Goal: Information Seeking & Learning: Check status

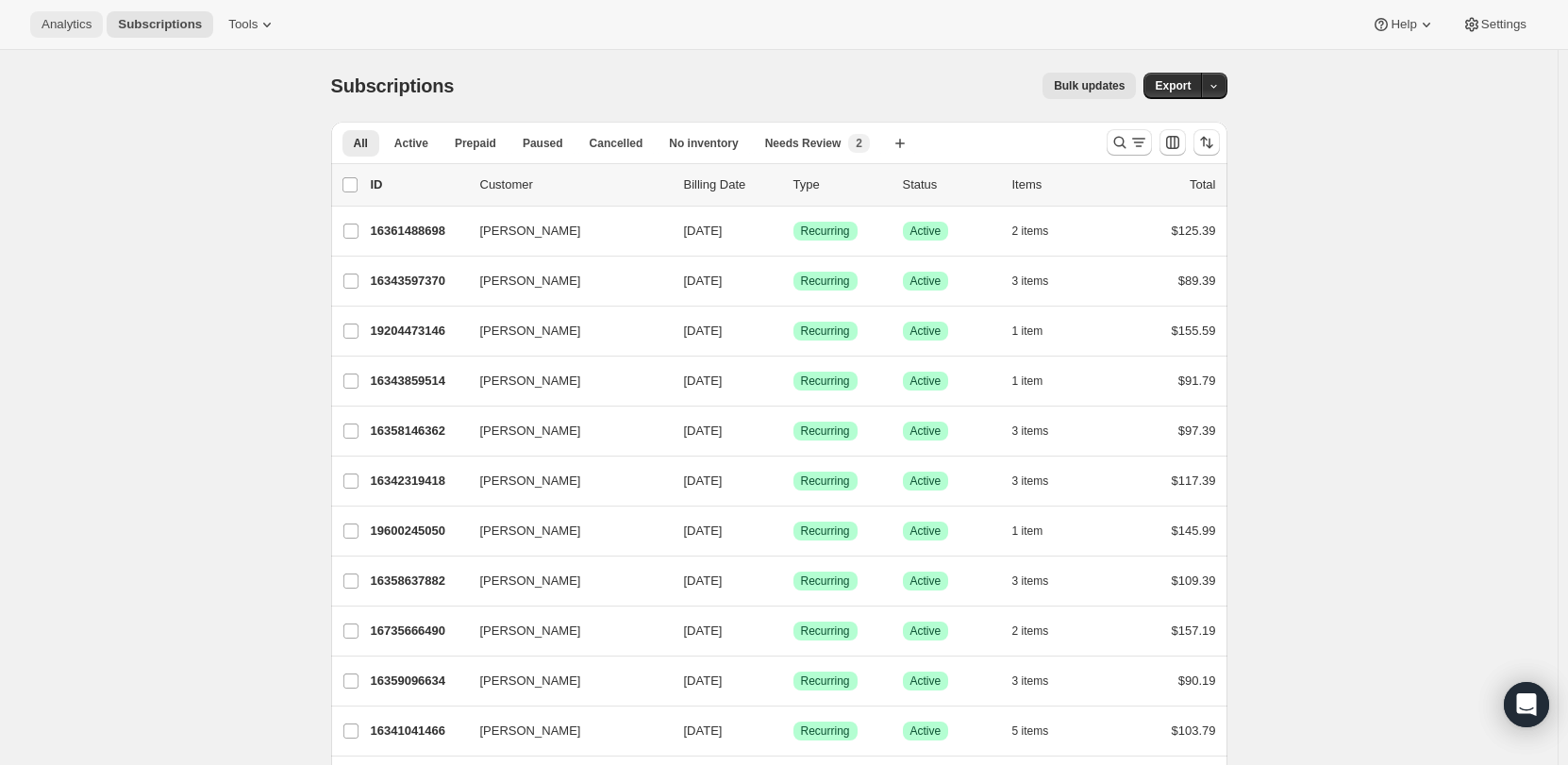
click at [57, 21] on span "Analytics" at bounding box center [66, 24] width 50 height 16
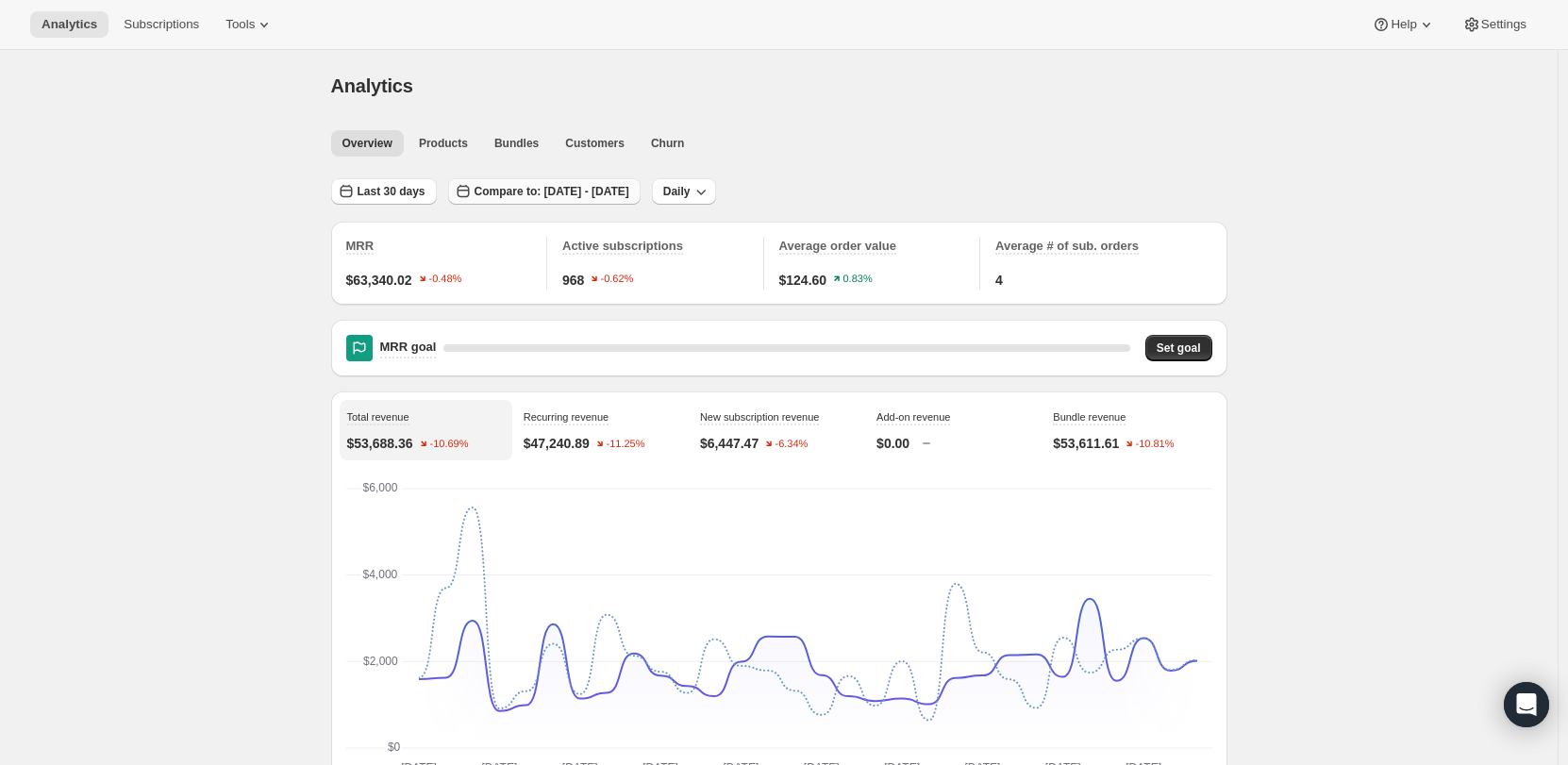
click at [522, 191] on span "Compare to: [DATE] - [DATE]" at bounding box center [551, 192] width 155 height 16
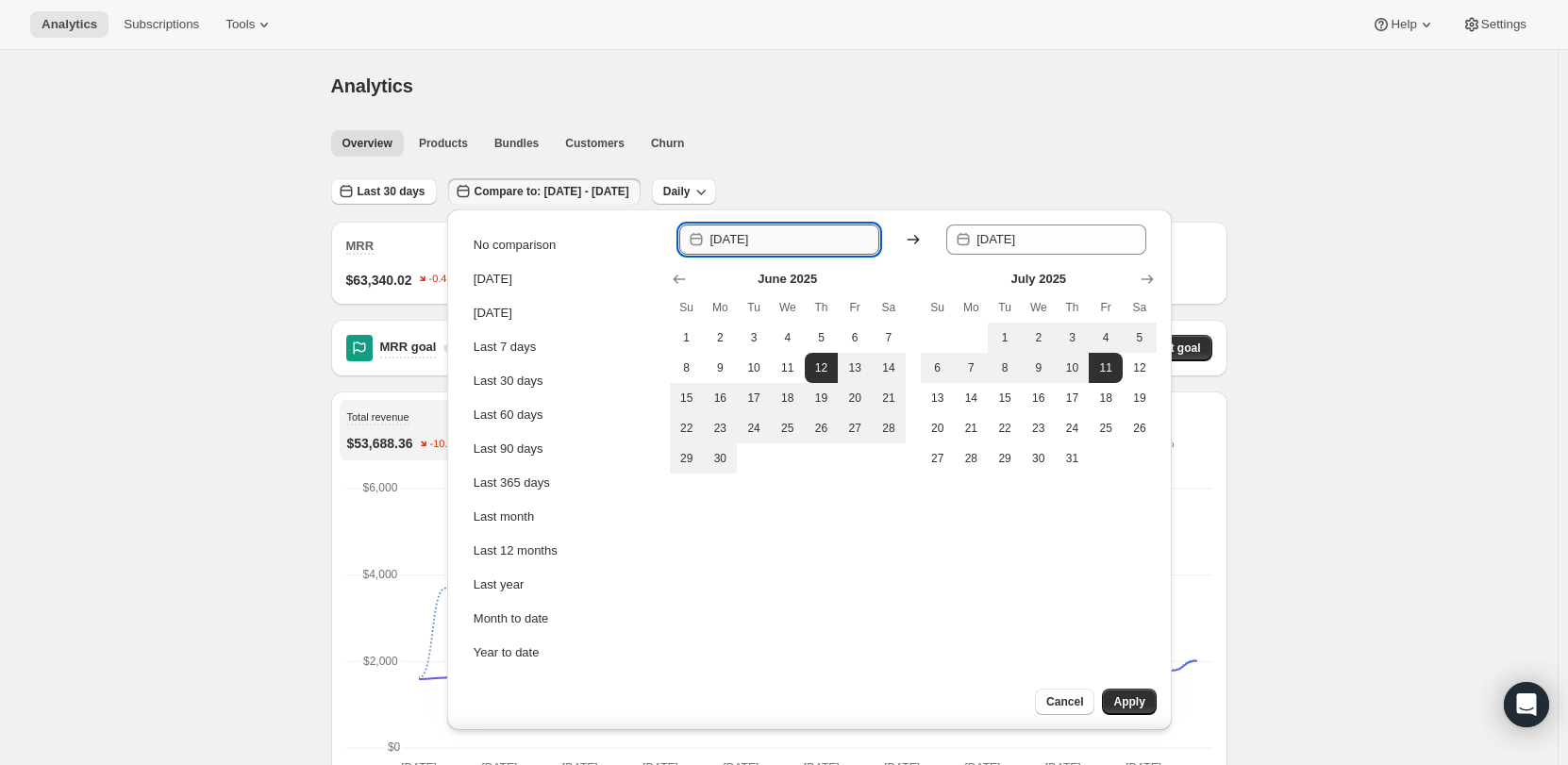
click at [743, 245] on input "[DATE]" at bounding box center [795, 239] width 169 height 30
click at [674, 284] on icon "Show previous month, May 2025" at bounding box center [679, 278] width 19 height 18
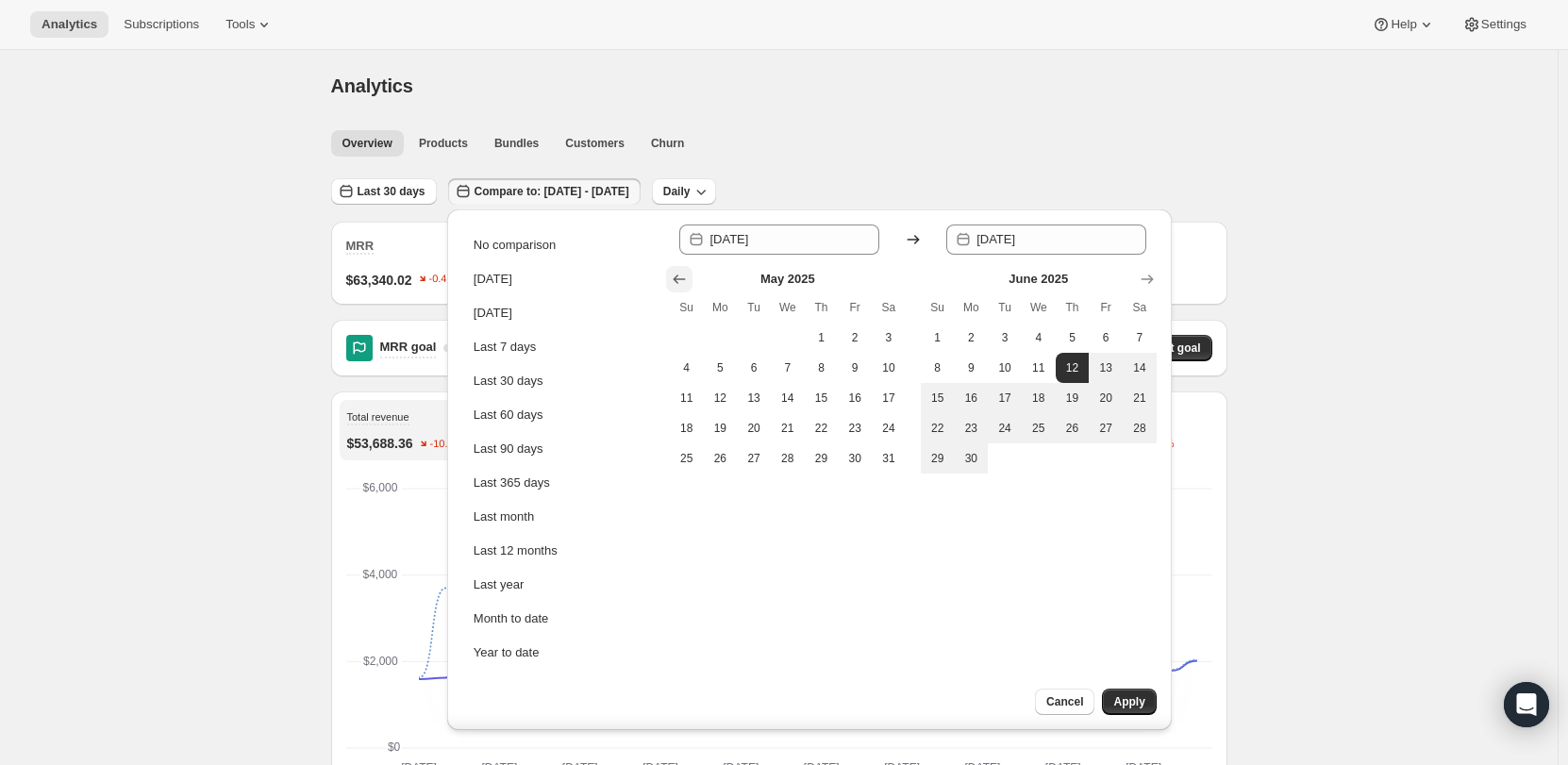
click at [674, 284] on icon "Show previous month, April 2025" at bounding box center [679, 278] width 19 height 18
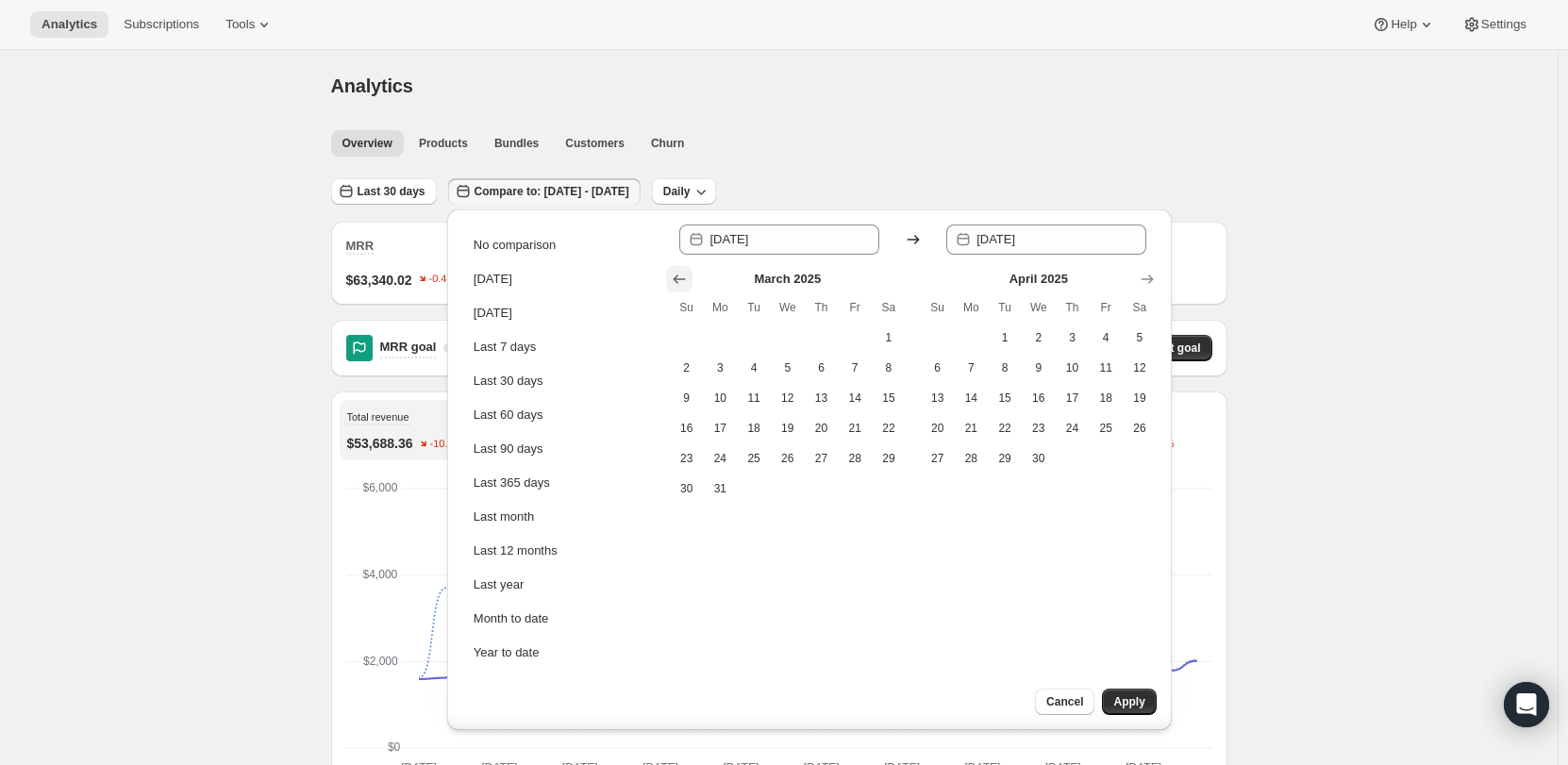
click at [674, 284] on icon "Show previous month, February 2025" at bounding box center [679, 278] width 19 height 18
click at [674, 284] on icon "Show previous month, December 2024" at bounding box center [679, 278] width 19 height 18
click at [674, 284] on icon "Show previous month, November 2024" at bounding box center [679, 278] width 19 height 18
click at [865, 337] on button "1" at bounding box center [854, 337] width 34 height 30
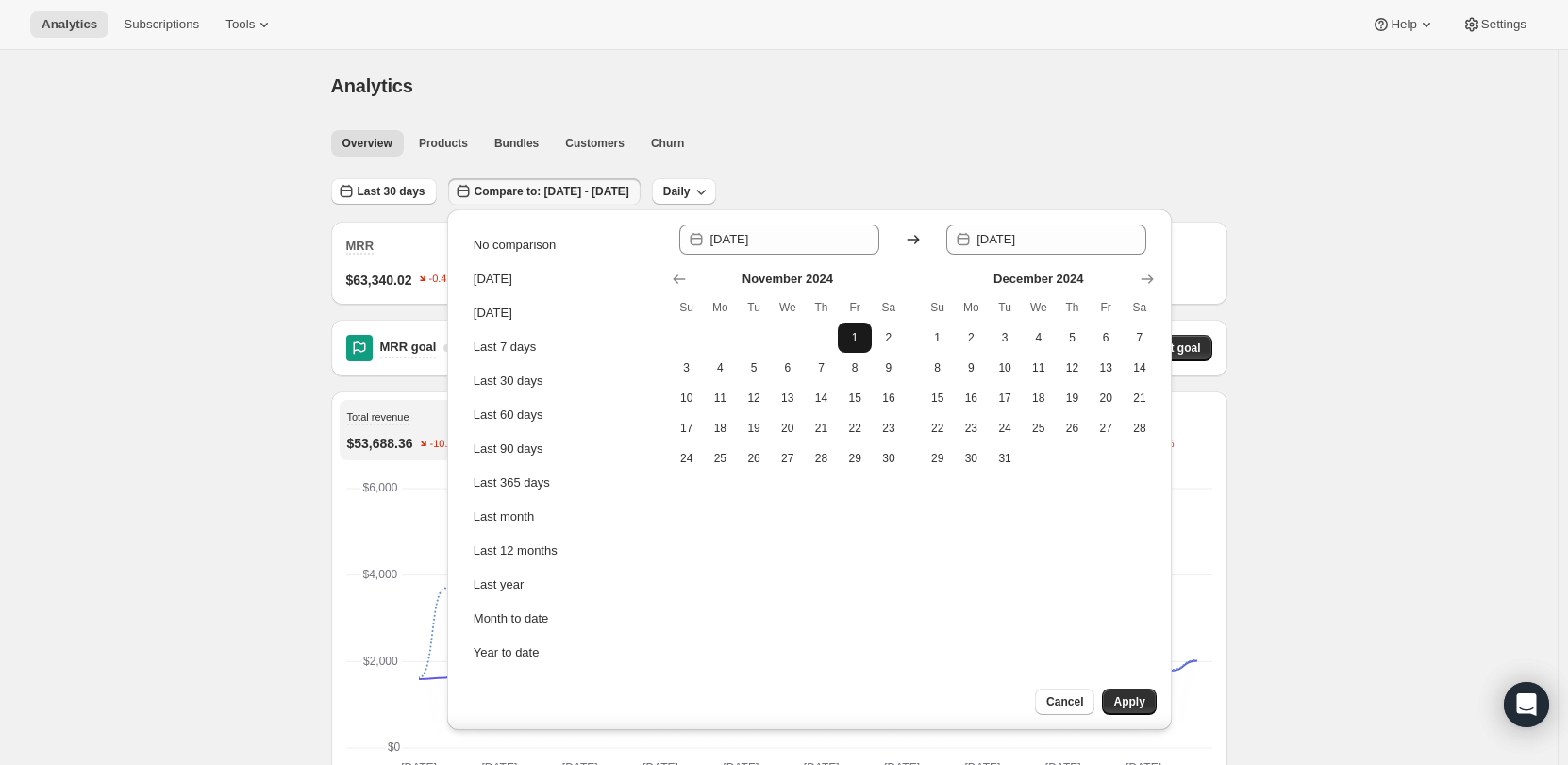
type input "[DATE]"
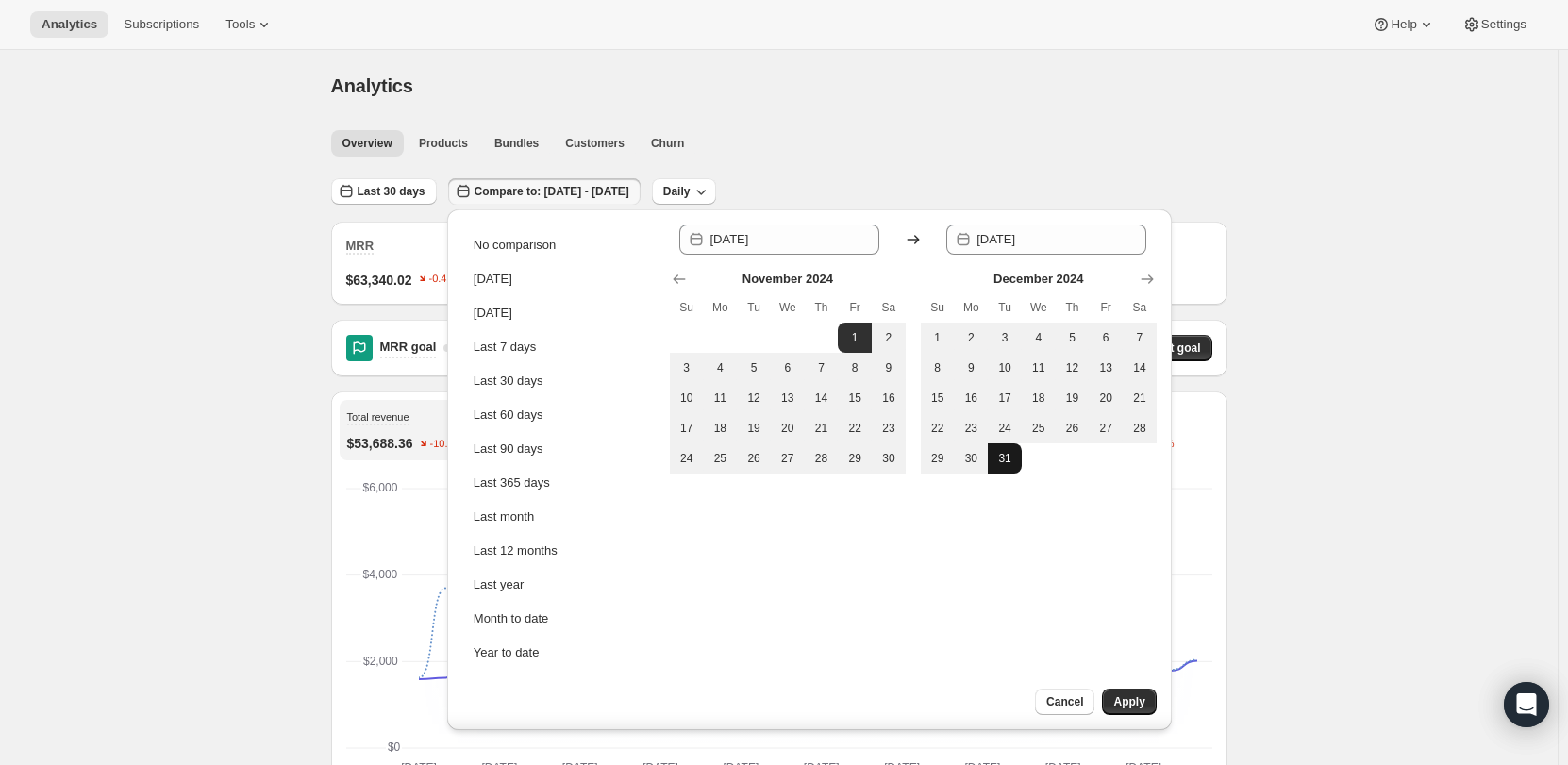
click at [1010, 455] on span "31" at bounding box center [1004, 458] width 19 height 16
type input "[DATE]"
click at [1133, 687] on div "No comparison [DATE] [DATE] Last 7 days Last 30 days Last 60 days Last 90 days …" at bounding box center [809, 469] width 725 height 521
click at [1137, 697] on span "Apply" at bounding box center [1129, 702] width 31 height 16
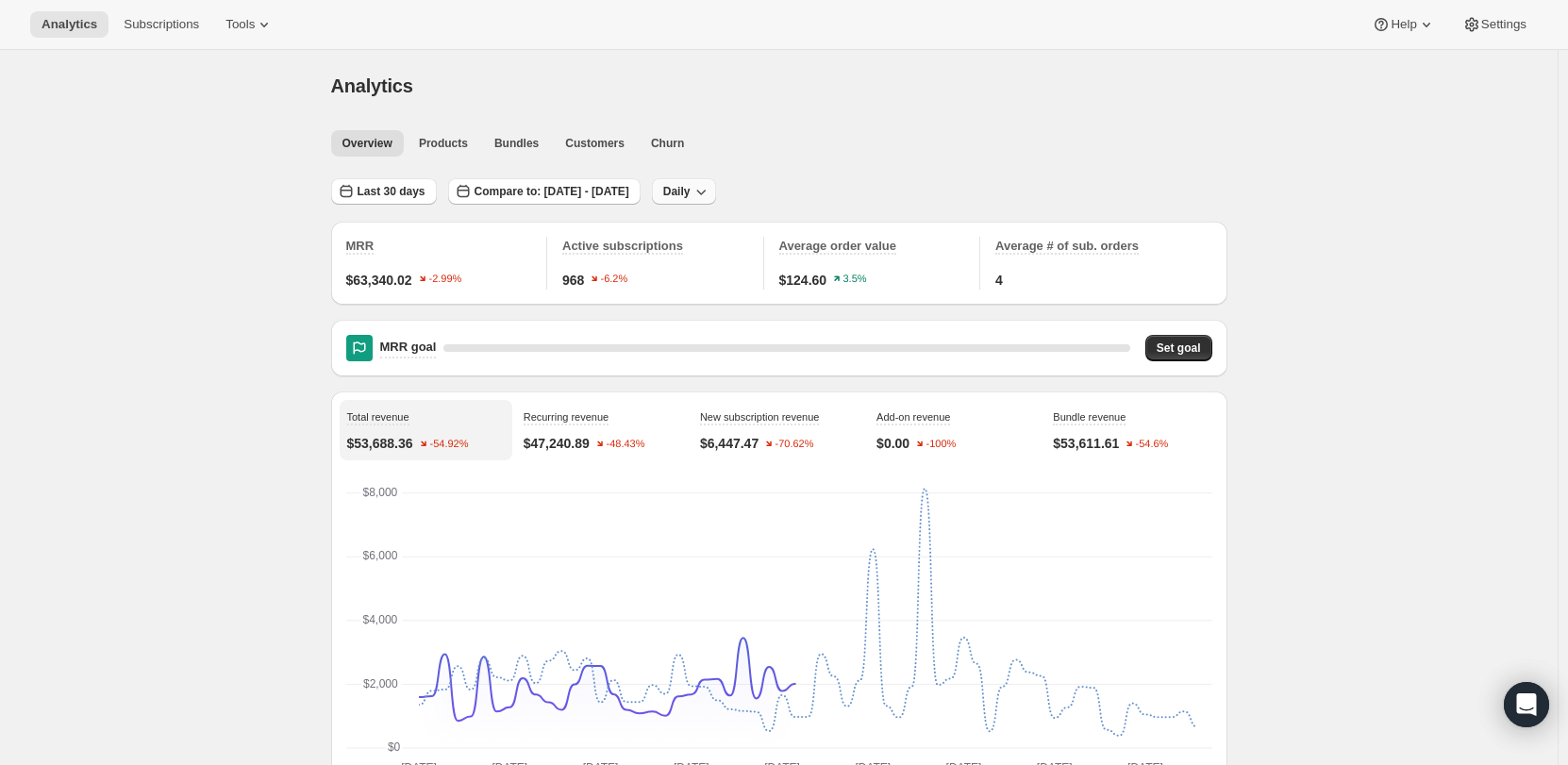
click at [691, 187] on span "Daily" at bounding box center [677, 192] width 27 height 16
click at [725, 292] on span "Monthly" at bounding box center [734, 295] width 44 height 15
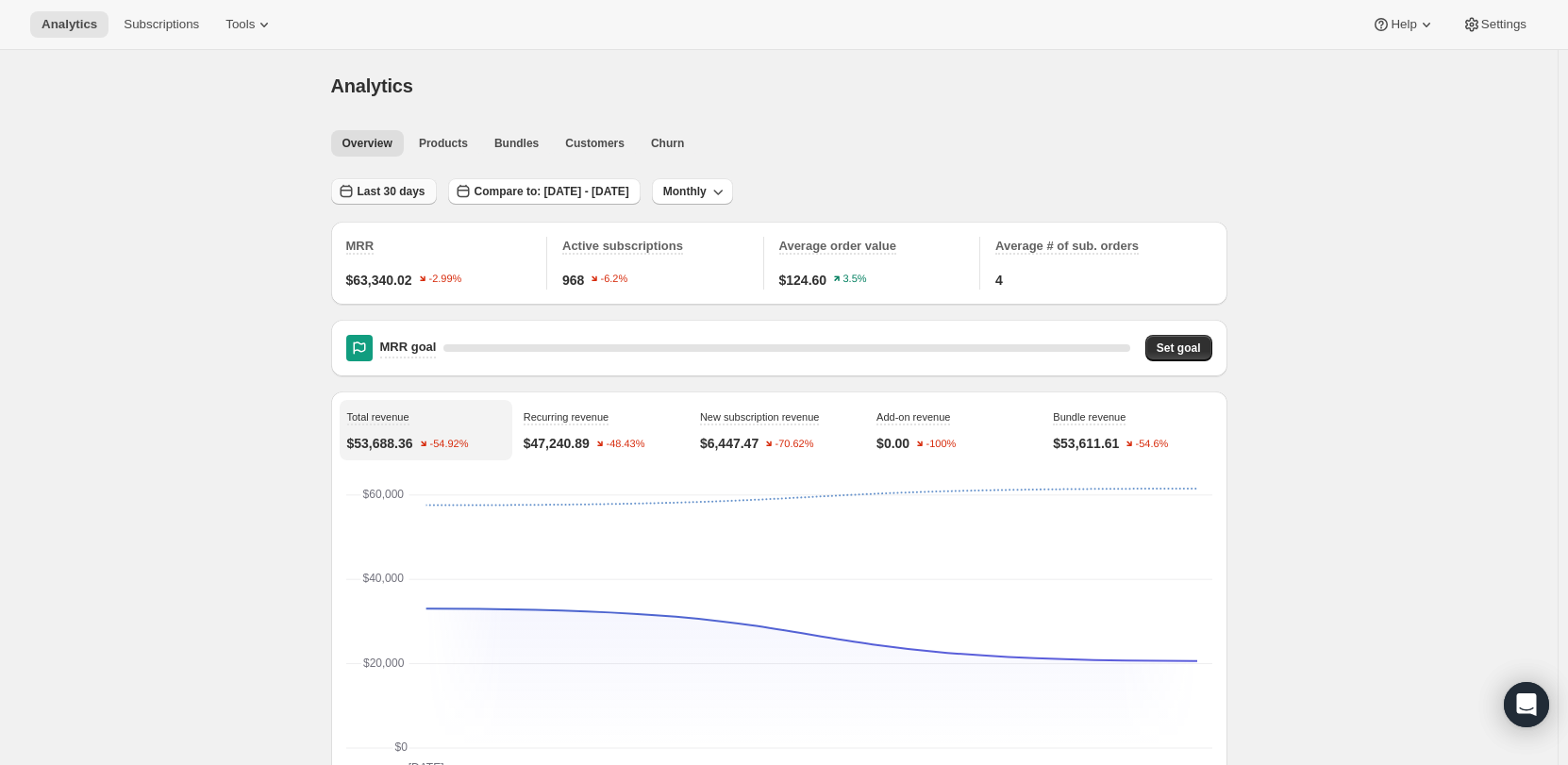
click at [366, 192] on span "Last 30 days" at bounding box center [392, 192] width 68 height 16
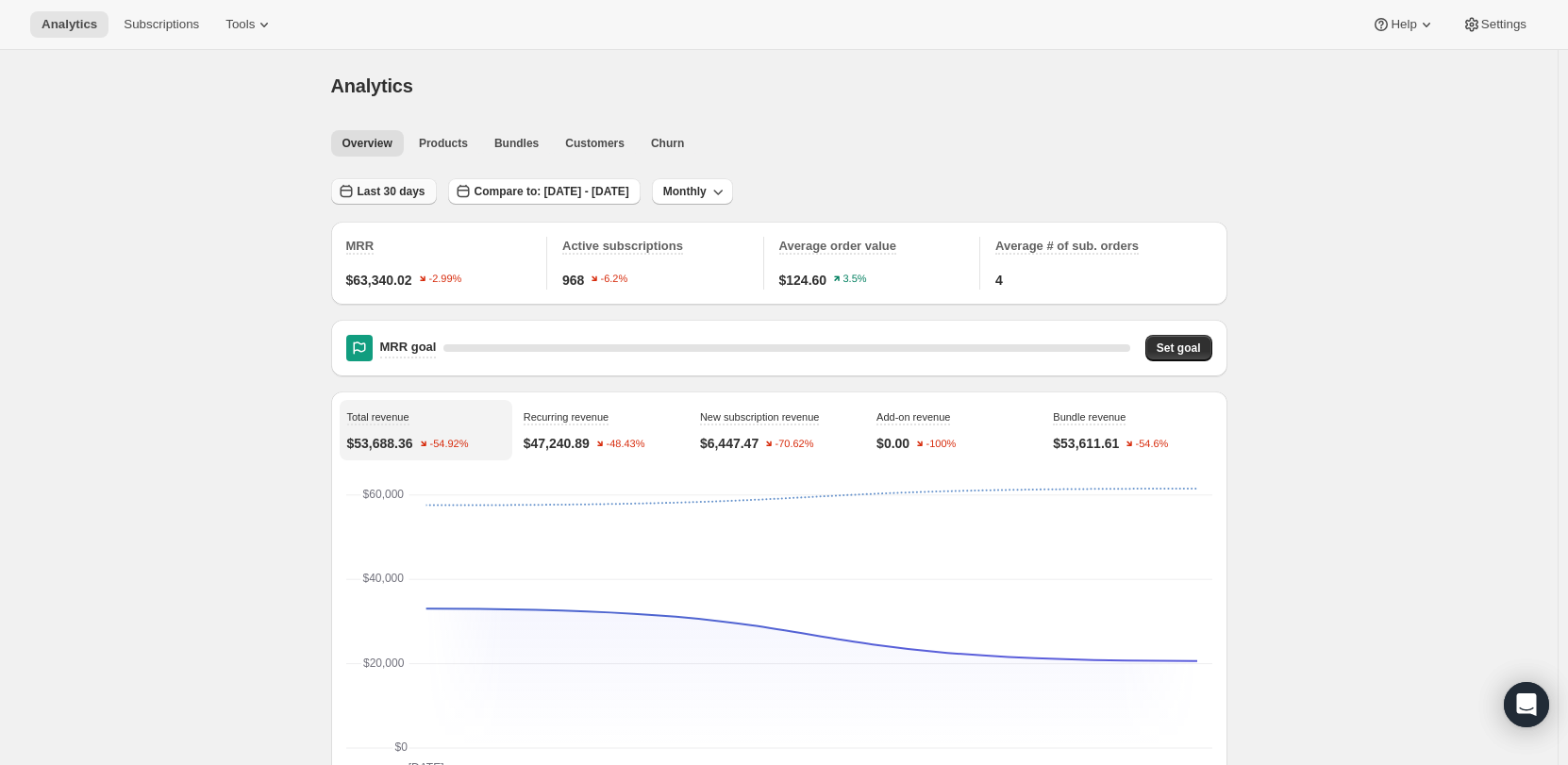
click at [404, 189] on span "Last 30 days" at bounding box center [392, 192] width 68 height 16
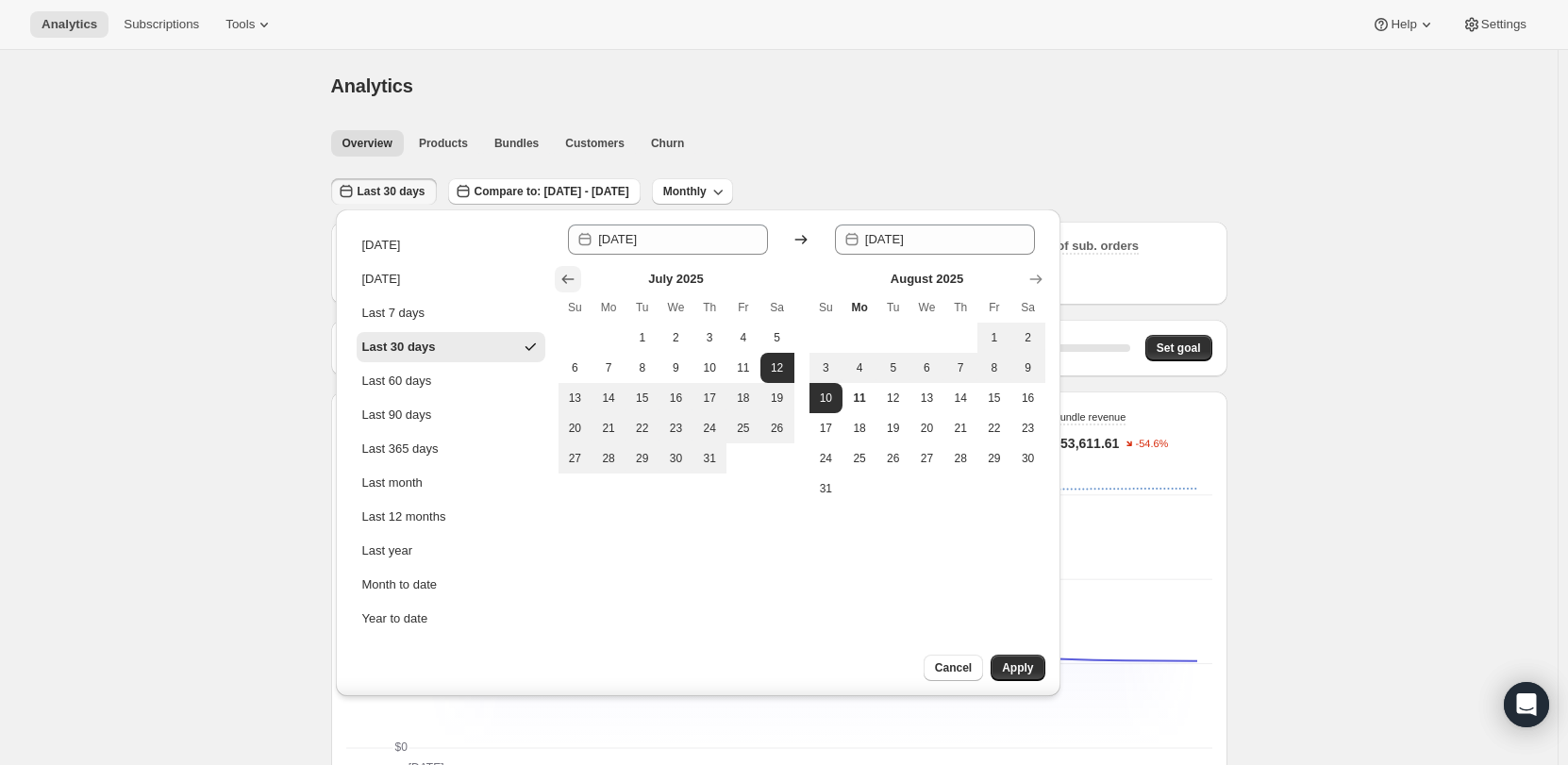
click at [564, 278] on icon "Show previous month, June 2025" at bounding box center [568, 278] width 19 height 18
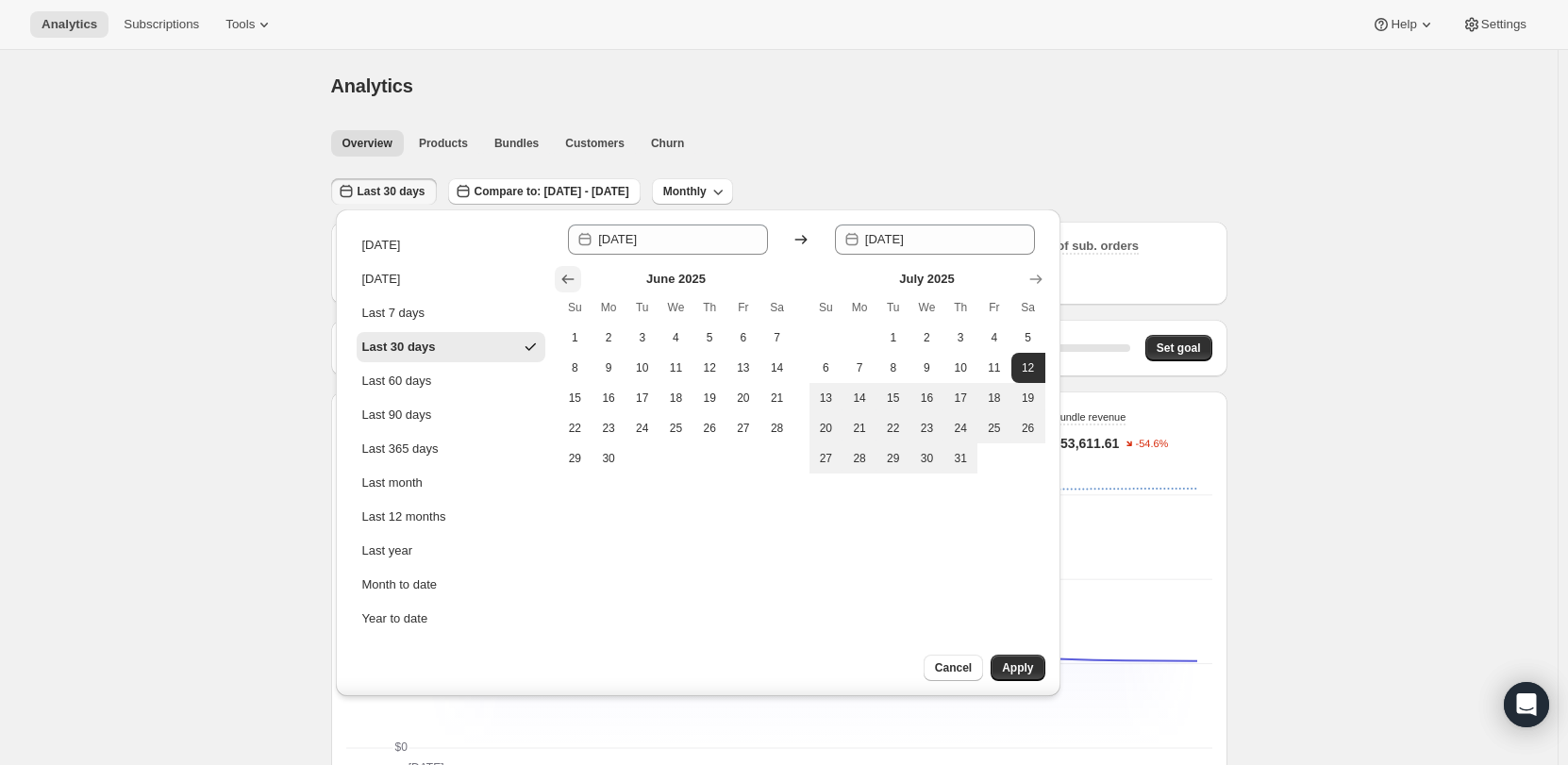
click at [564, 278] on icon "Show previous month, May 2025" at bounding box center [568, 278] width 19 height 18
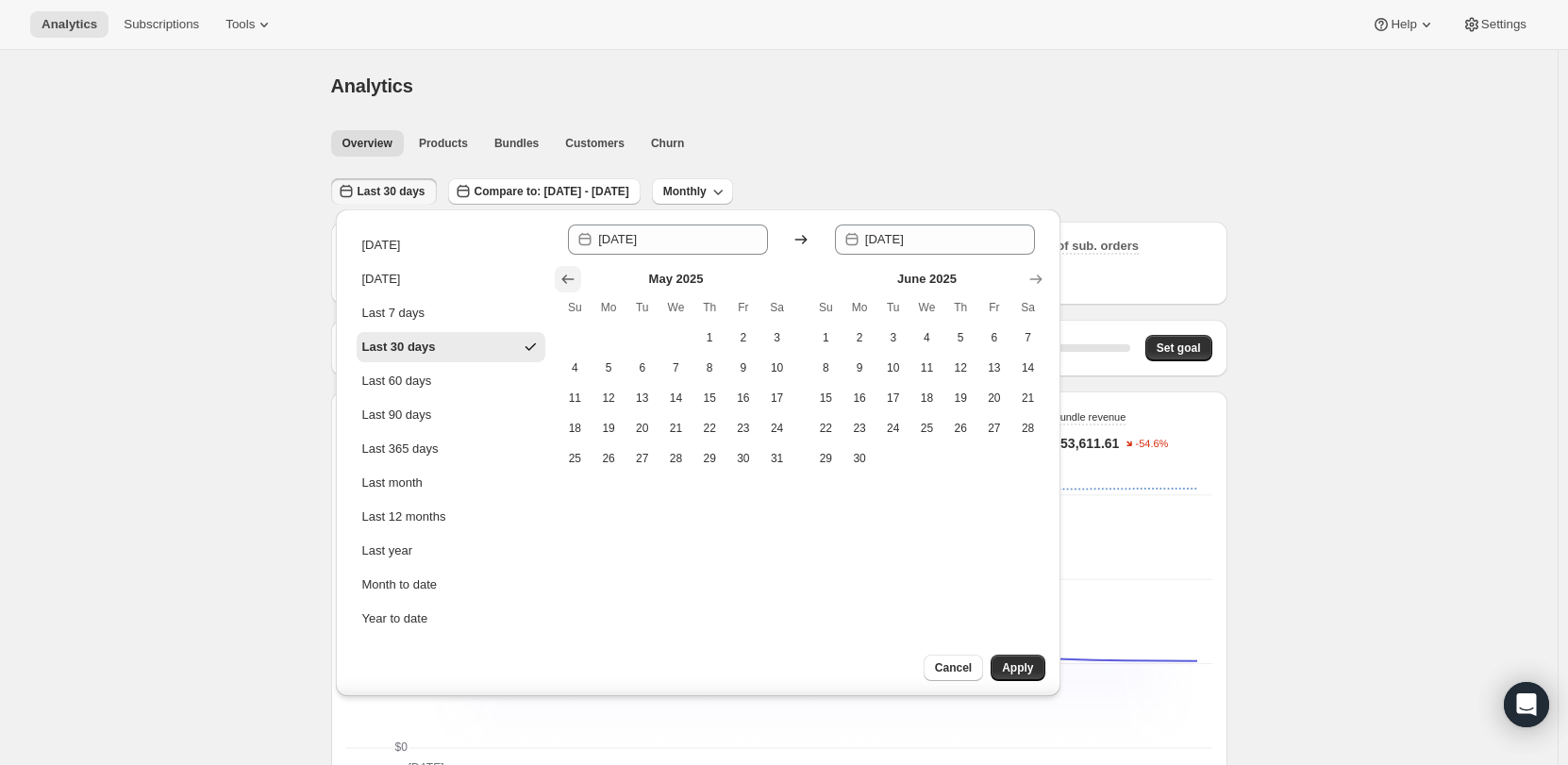
click at [564, 278] on icon "Show previous month, April 2025" at bounding box center [568, 278] width 19 height 18
click at [564, 278] on icon "Show previous month, March 2025" at bounding box center [568, 278] width 19 height 18
click at [564, 278] on icon "Show previous month, February 2025" at bounding box center [568, 278] width 19 height 18
click at [564, 277] on icon "Show previous month, January 2025" at bounding box center [568, 278] width 19 height 18
click at [564, 277] on icon "Show previous month, December 2024" at bounding box center [567, 279] width 13 height 10
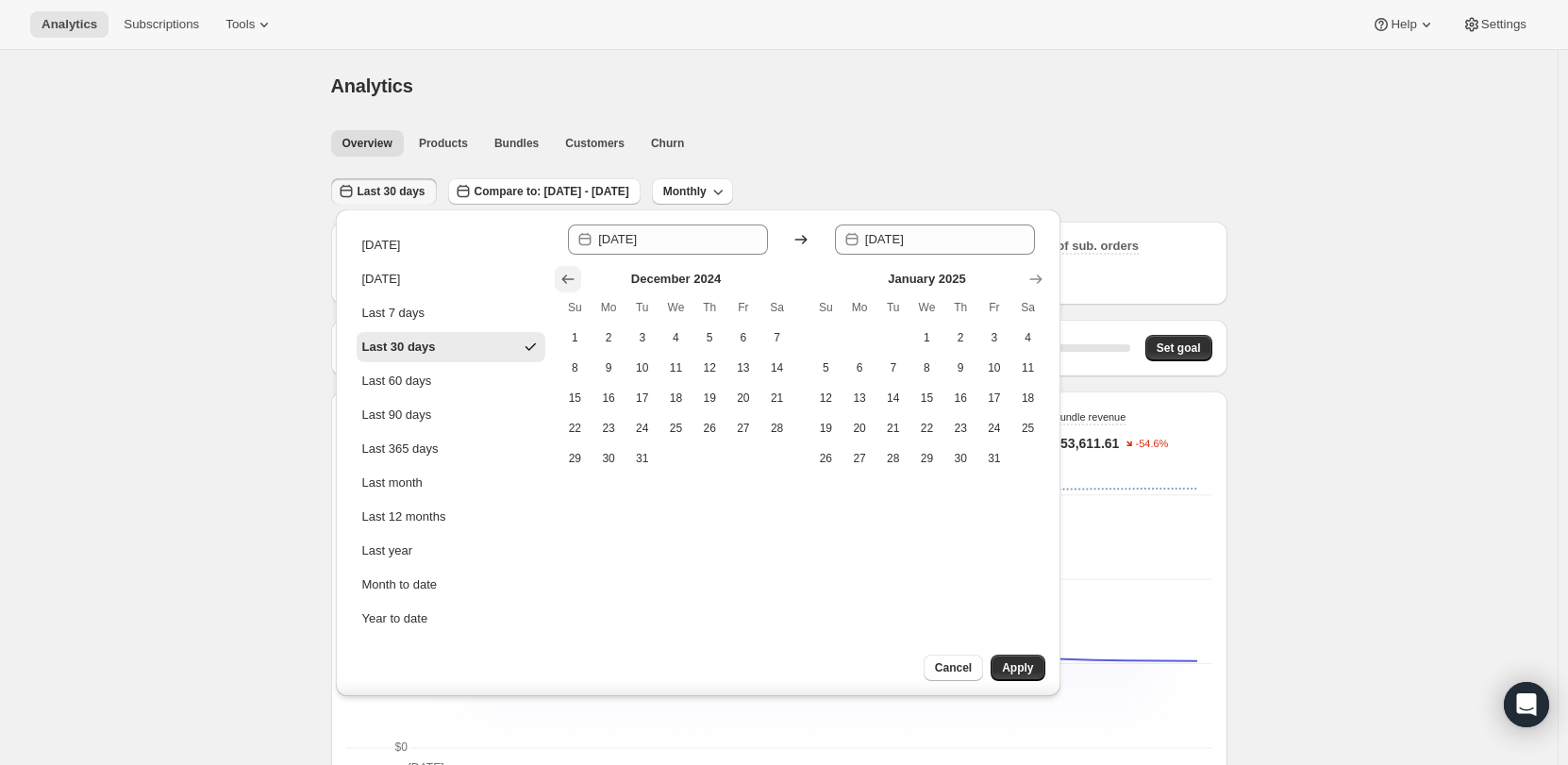
click at [564, 277] on icon "Show previous month, November 2024" at bounding box center [567, 279] width 13 height 10
click at [738, 336] on span "1" at bounding box center [743, 338] width 19 height 16
type input "[DATE]"
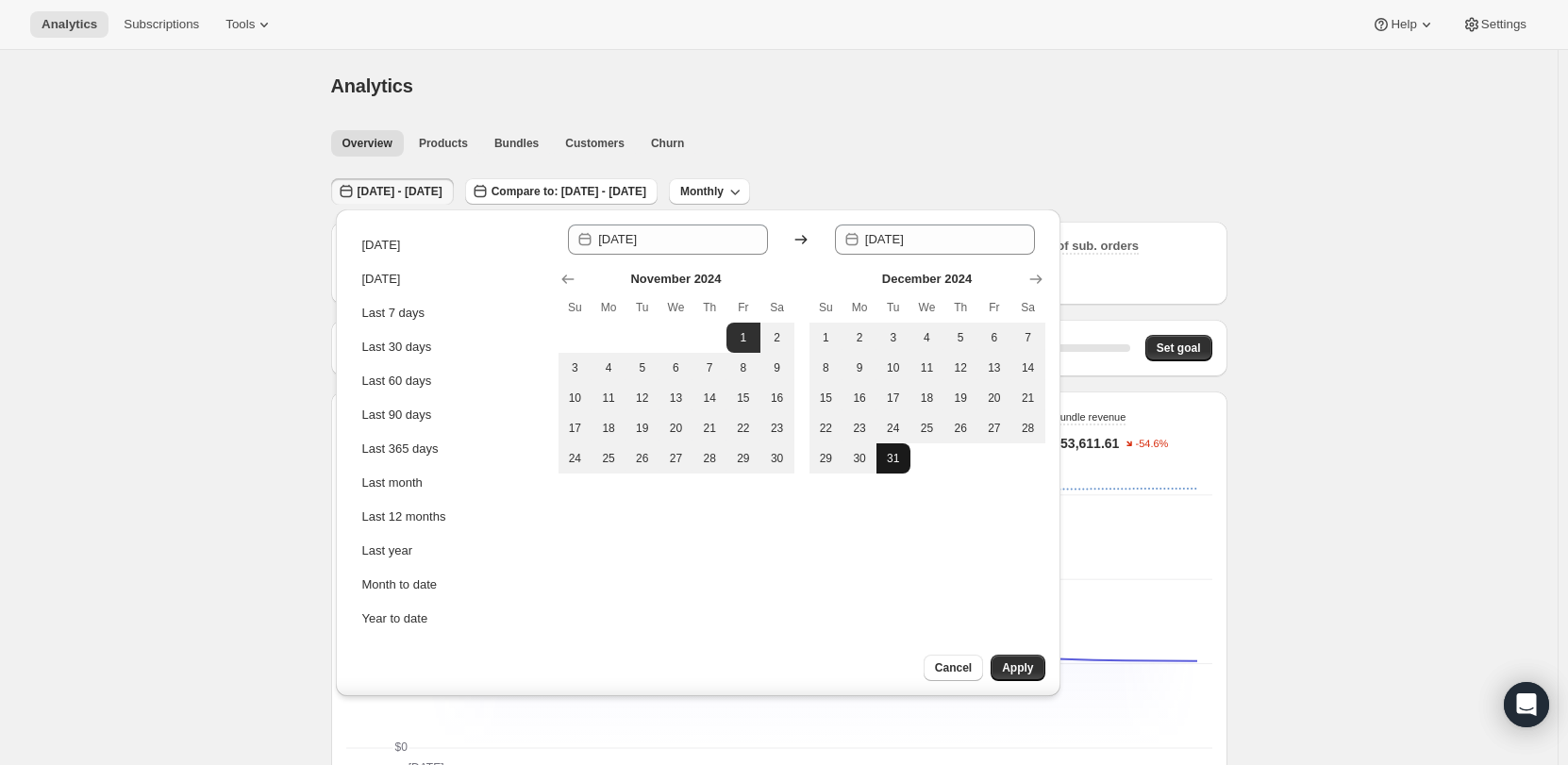
click at [896, 455] on span "31" at bounding box center [893, 458] width 19 height 16
type input "[DATE]"
click at [1017, 666] on span "Apply" at bounding box center [1018, 668] width 31 height 16
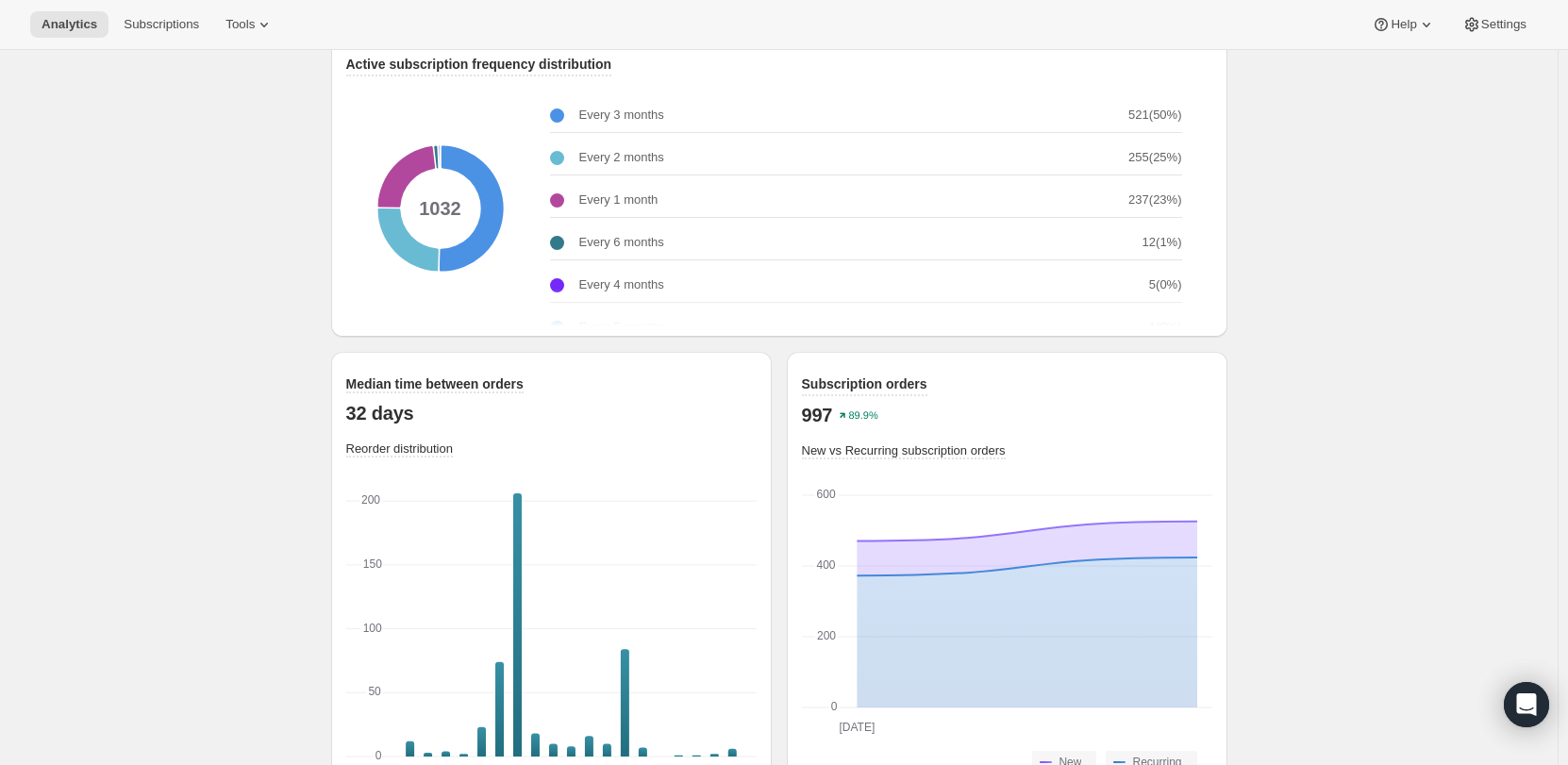
scroll to position [2594, 0]
